Goal: Task Accomplishment & Management: Manage account settings

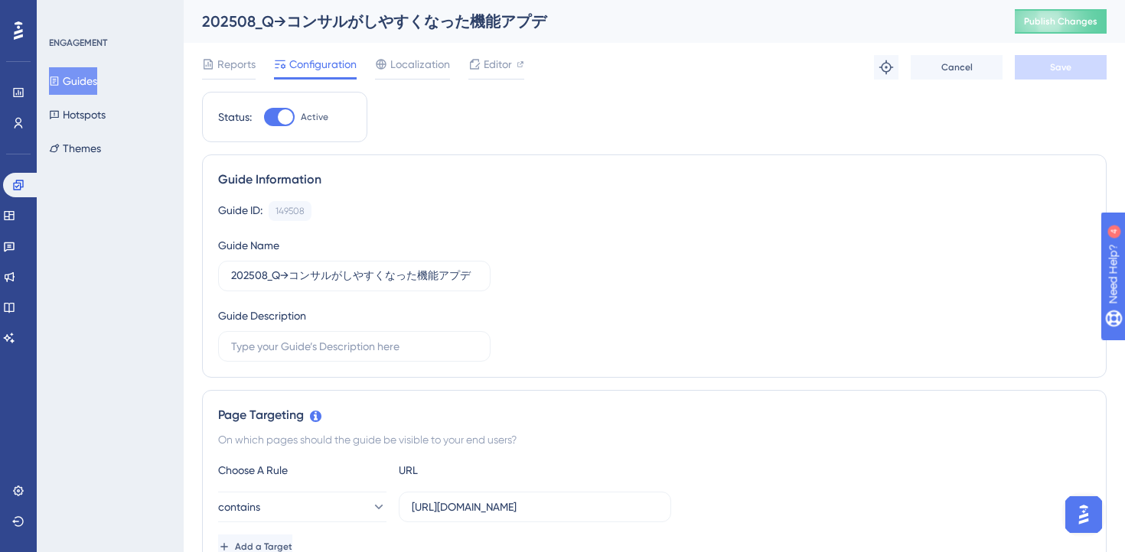
click at [80, 86] on button "Guides" at bounding box center [73, 81] width 48 height 28
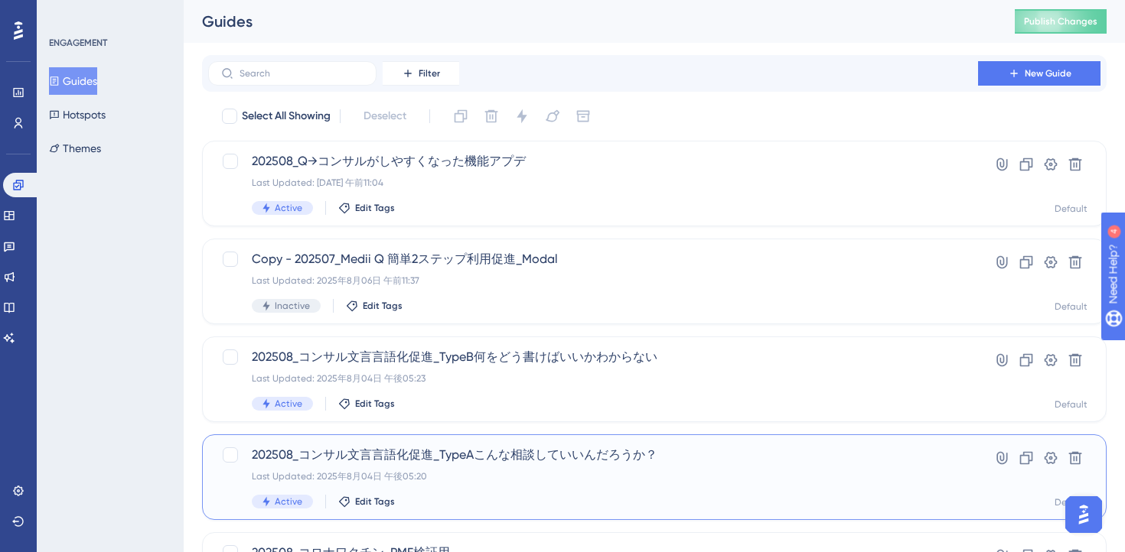
click at [562, 462] on span "202508_コンサル文言言語化促進_TypeAこんな相談していいんだろうか？" at bounding box center [593, 455] width 683 height 18
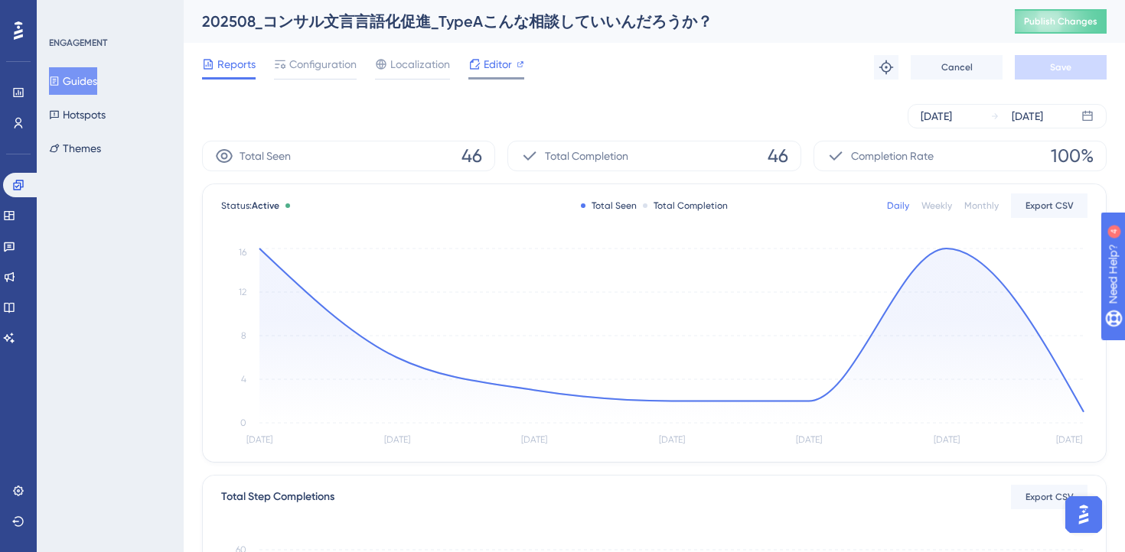
click at [495, 63] on span "Editor" at bounding box center [498, 64] width 28 height 18
click at [330, 72] on span "Configuration" at bounding box center [322, 64] width 67 height 18
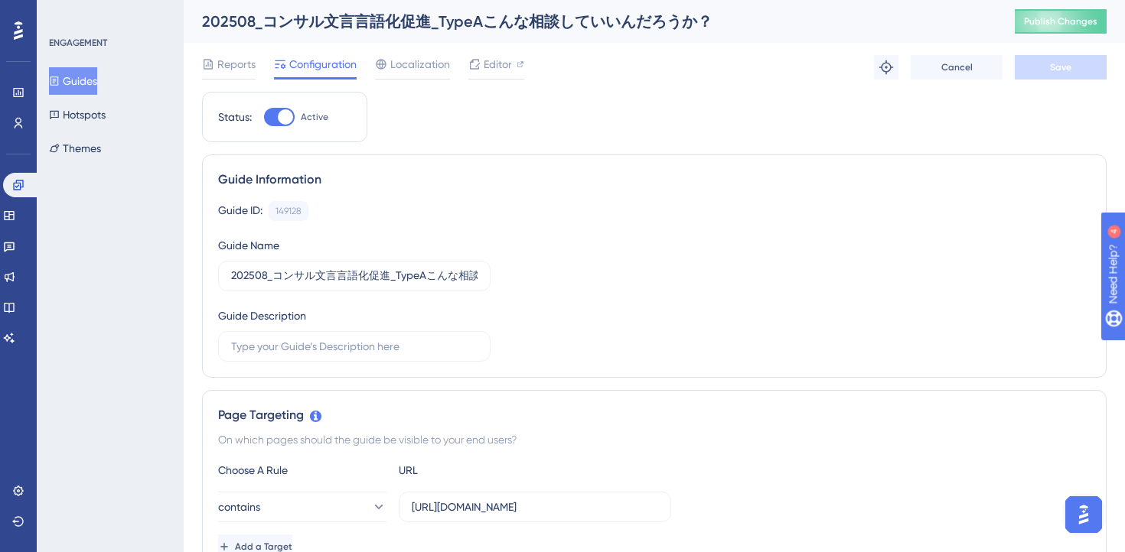
click at [275, 119] on div at bounding box center [279, 117] width 31 height 18
click at [264, 118] on input "Active" at bounding box center [263, 117] width 1 height 1
checkbox input "false"
click at [1044, 65] on button "Save" at bounding box center [1061, 67] width 92 height 24
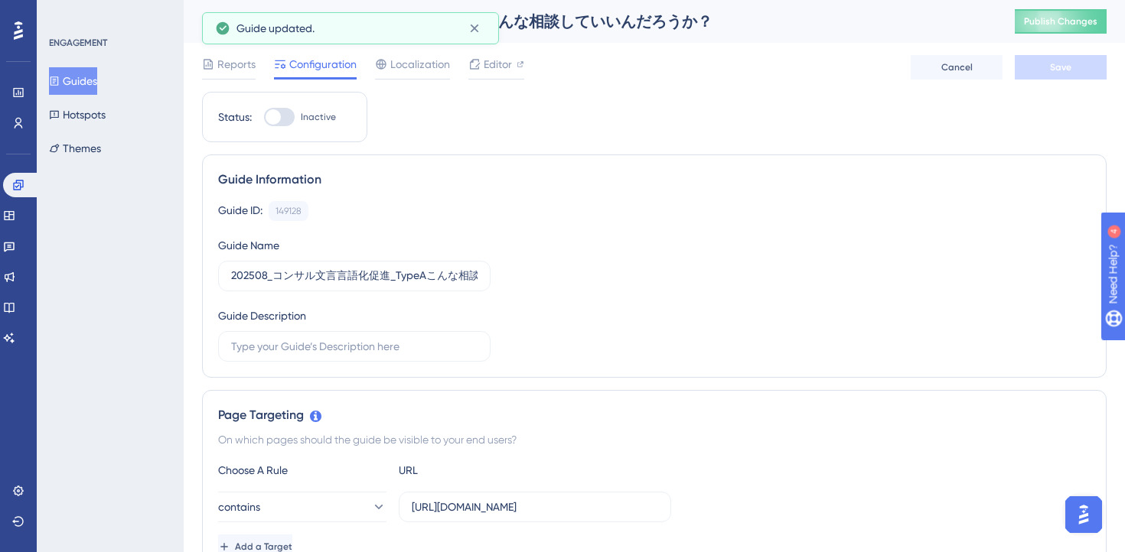
click at [83, 78] on button "Guides" at bounding box center [73, 81] width 48 height 28
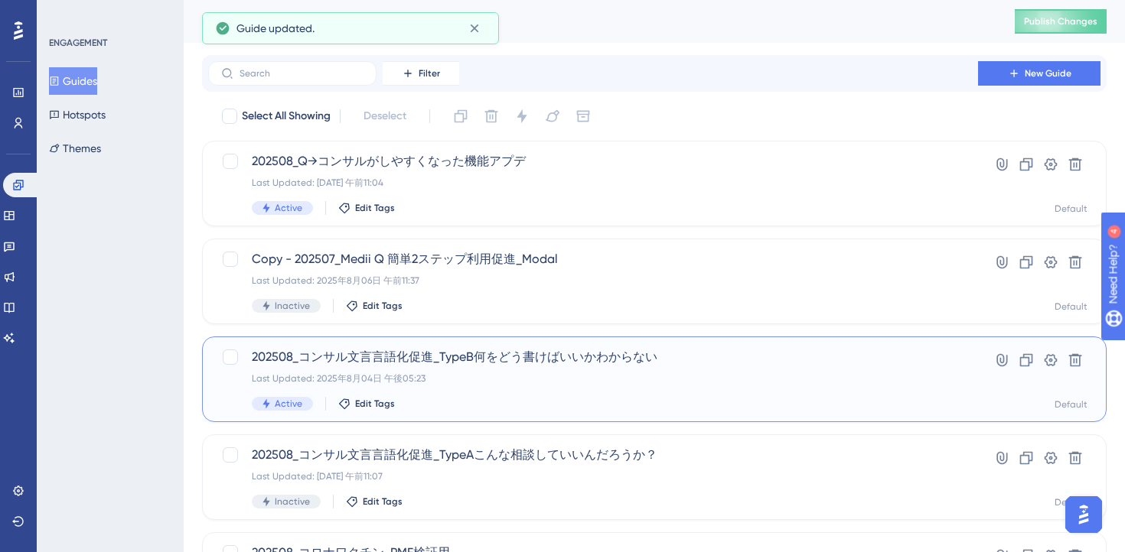
click at [569, 399] on div "Active Edit Tags" at bounding box center [593, 404] width 683 height 14
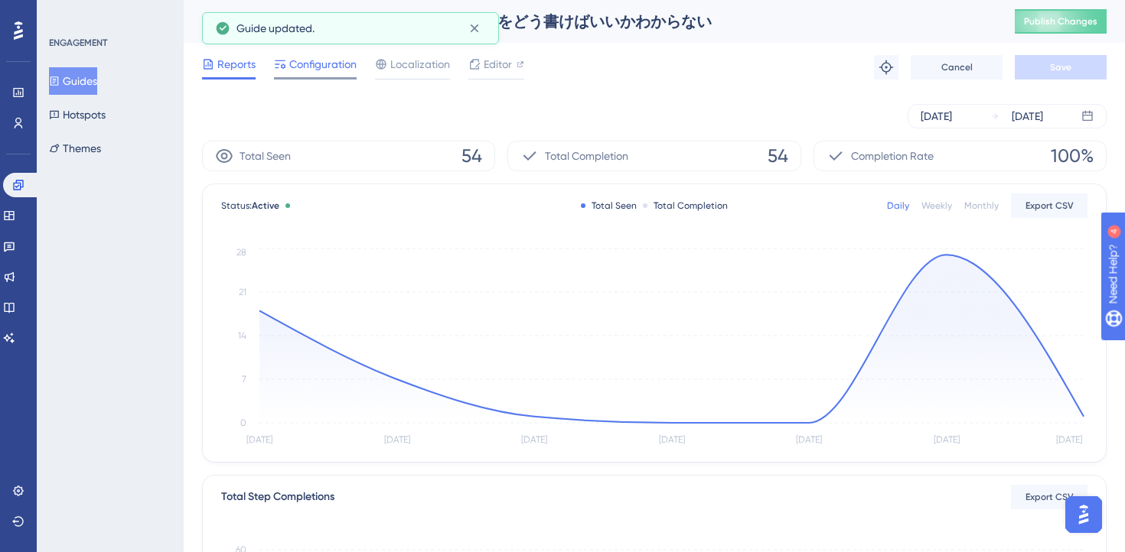
click at [324, 73] on span "Configuration" at bounding box center [322, 64] width 67 height 18
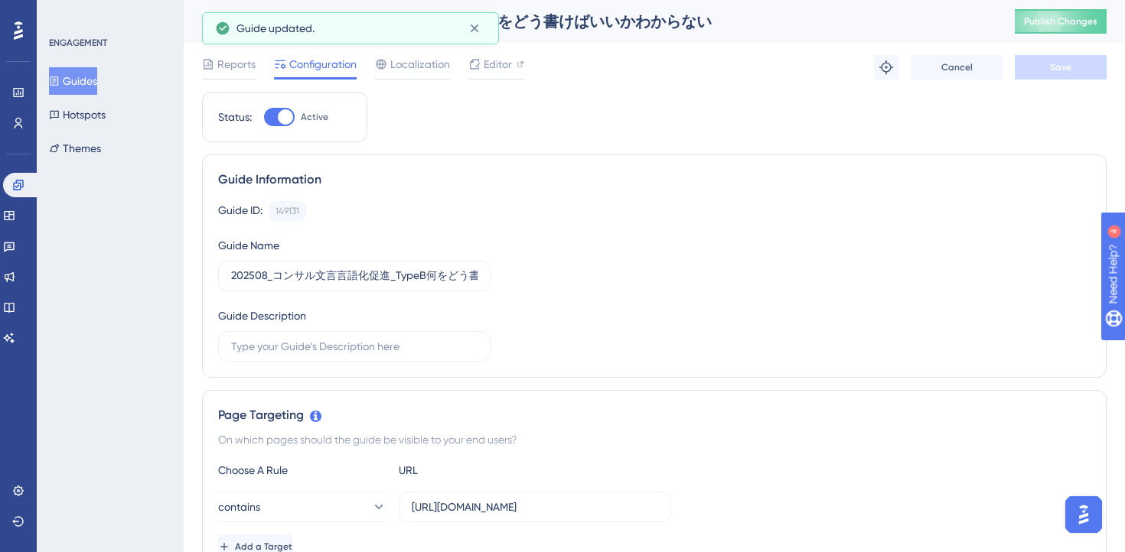
click at [272, 119] on div at bounding box center [279, 117] width 31 height 18
click at [264, 118] on input "Active" at bounding box center [263, 117] width 1 height 1
checkbox input "false"
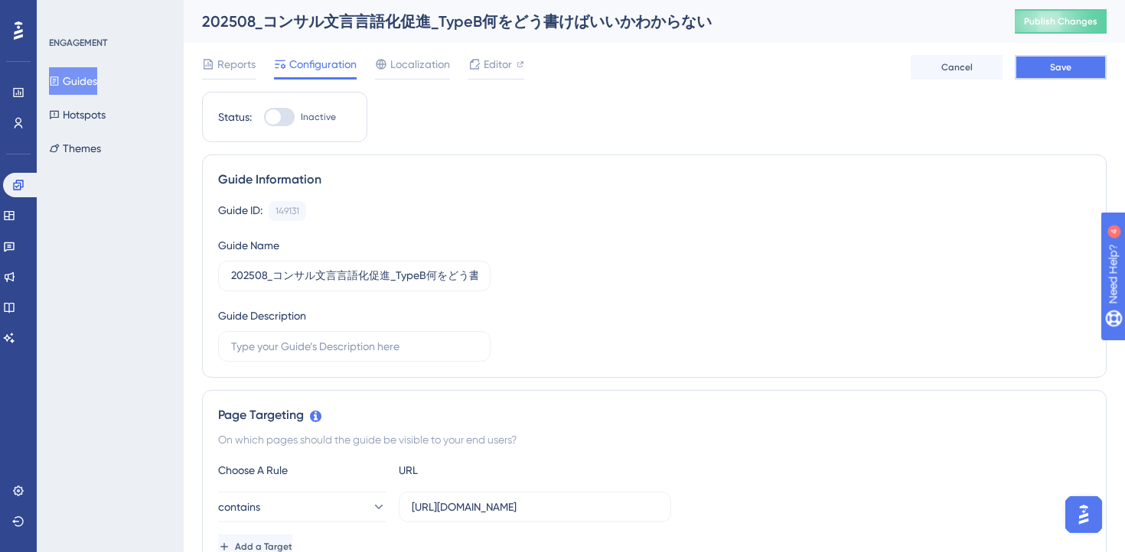
click at [1071, 74] on button "Save" at bounding box center [1061, 67] width 92 height 24
click at [499, 69] on span "Editor" at bounding box center [498, 64] width 28 height 18
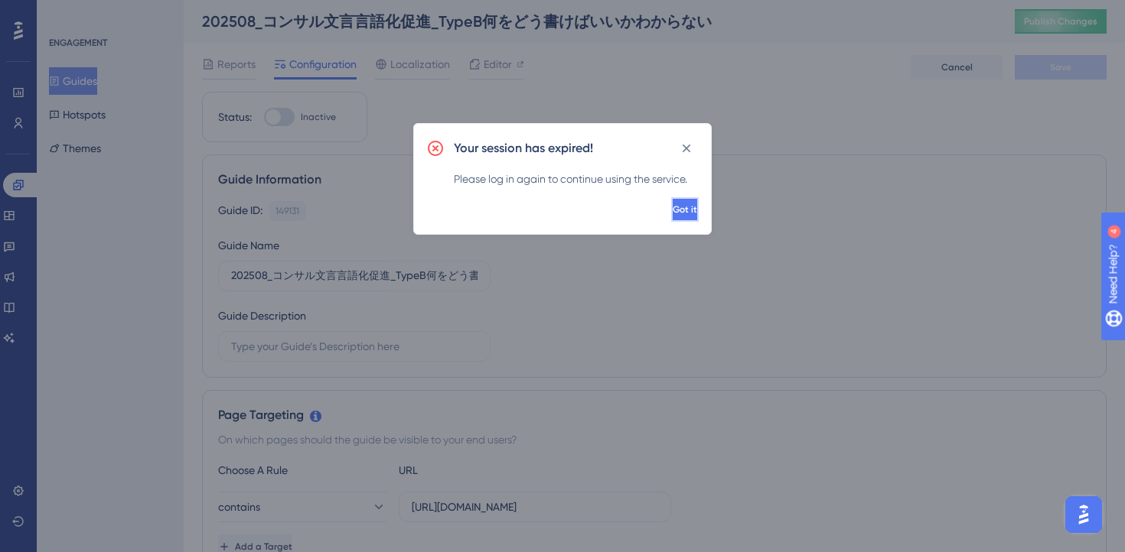
click at [671, 206] on button "Got it" at bounding box center [685, 209] width 28 height 24
